Goal: Task Accomplishment & Management: Manage account settings

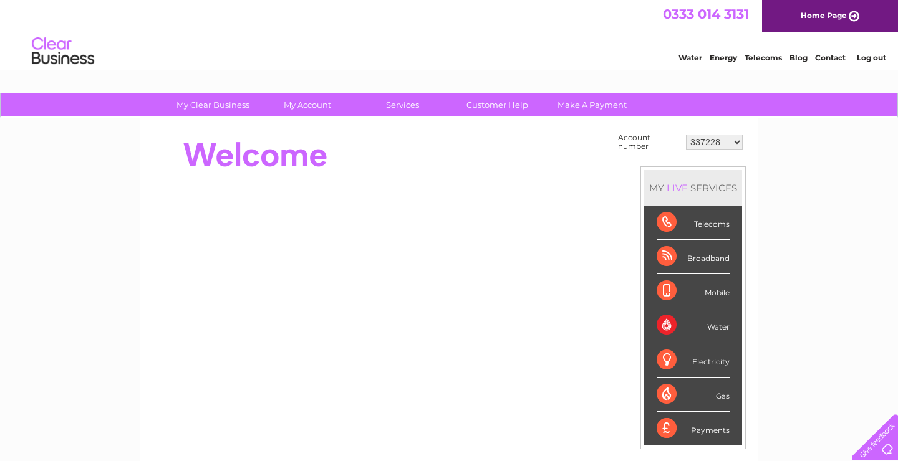
click at [686, 135] on select "337228 382500 439338 442724 442887 444861 444869 445778 447015 452092 452130 45…" at bounding box center [714, 142] width 57 height 15
select select "452092"
click option "452092" at bounding box center [0, 0] width 0 height 0
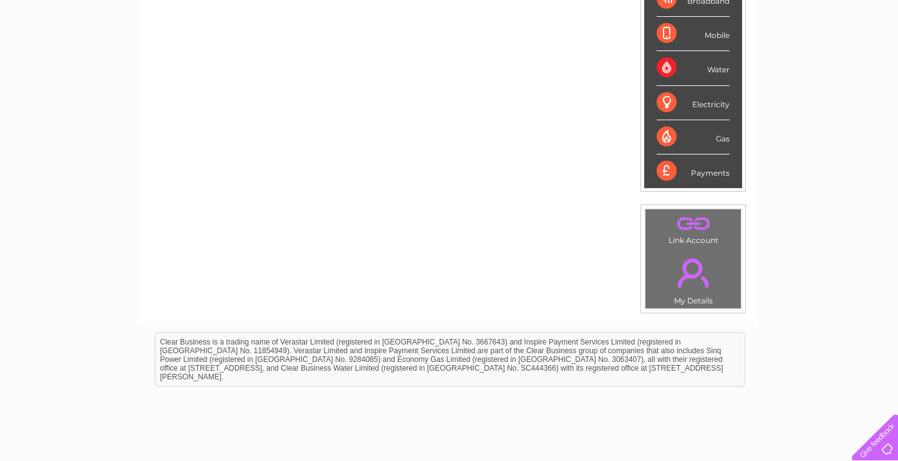
scroll to position [342, 0]
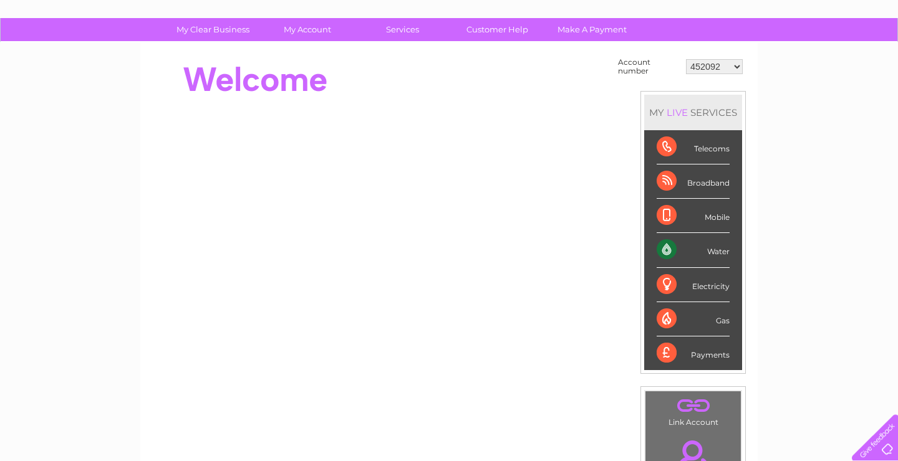
scroll to position [69, 0]
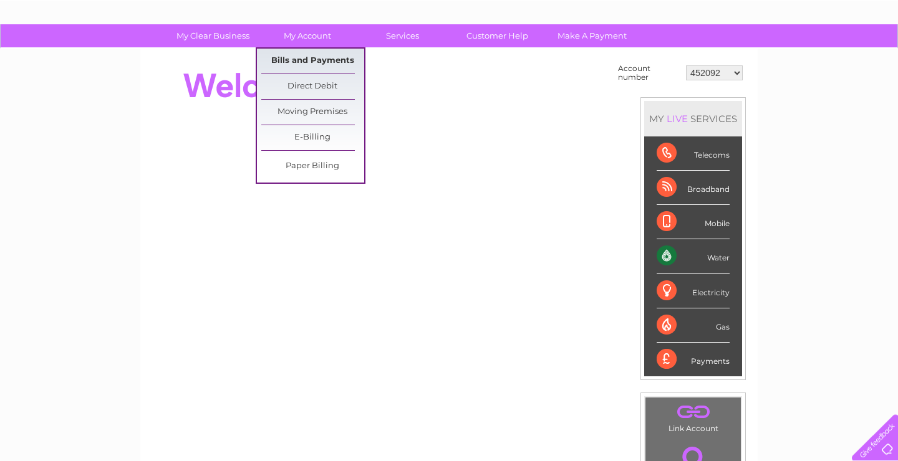
click at [325, 52] on link "Bills and Payments" at bounding box center [312, 61] width 103 height 25
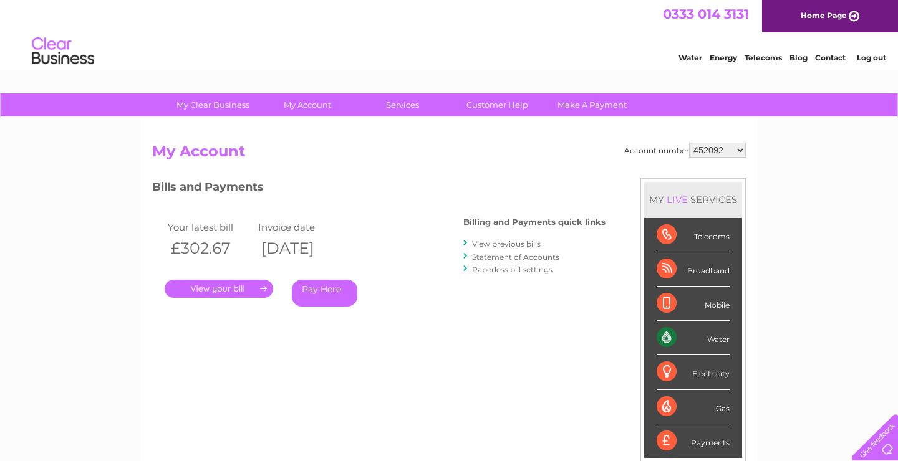
click at [234, 294] on link "." at bounding box center [219, 289] width 108 height 18
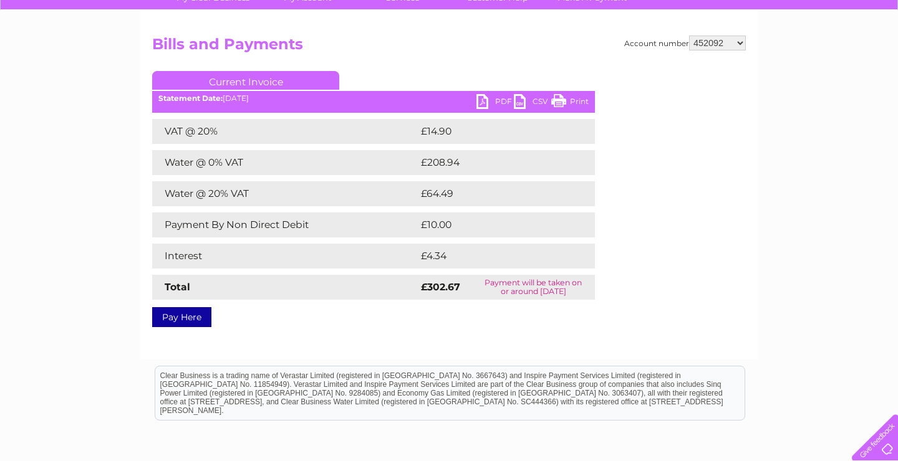
scroll to position [57, 0]
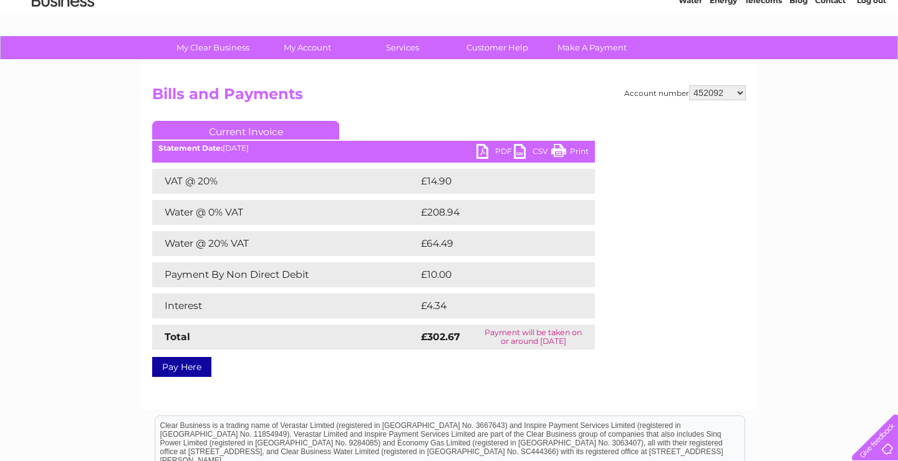
click at [509, 147] on link "PDF" at bounding box center [494, 153] width 37 height 18
